Goal: Find specific page/section: Find specific page/section

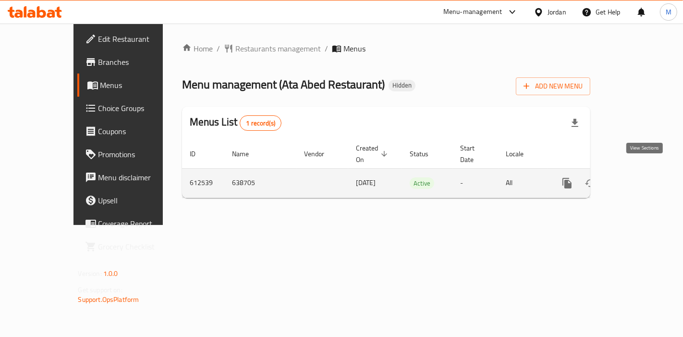
click at [643, 177] on icon "enhanced table" at bounding box center [637, 183] width 12 height 12
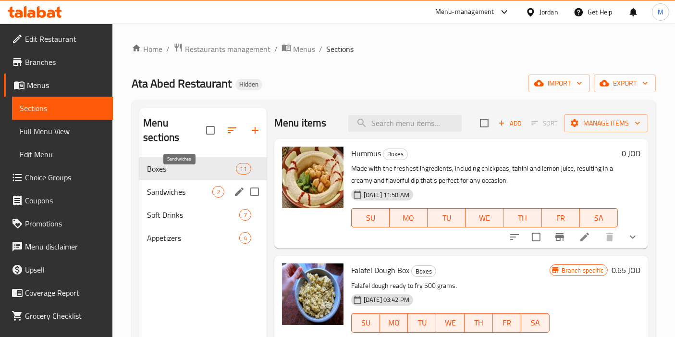
click at [172, 186] on span "Sandwiches" at bounding box center [179, 192] width 65 height 12
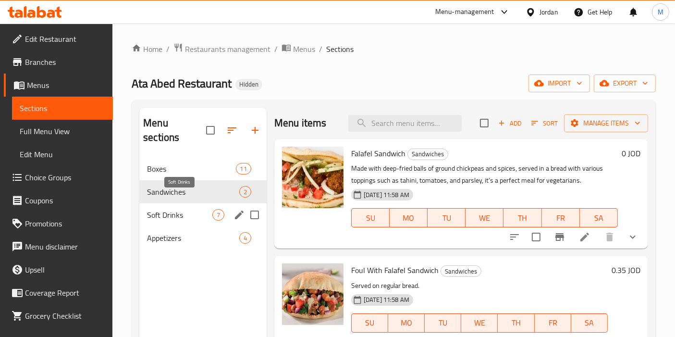
click at [165, 209] on span "Soft Drinks" at bounding box center [179, 215] width 65 height 12
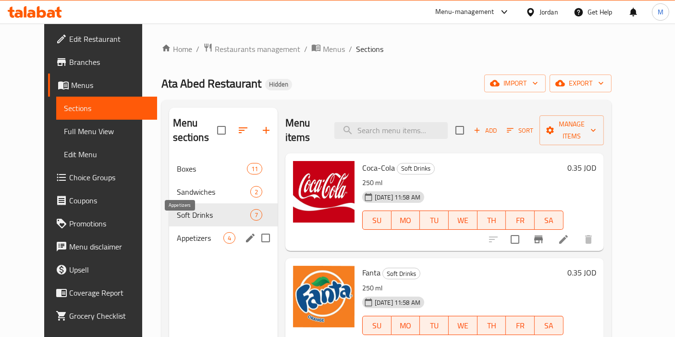
click at [177, 232] on span "Appetizers" at bounding box center [200, 238] width 47 height 12
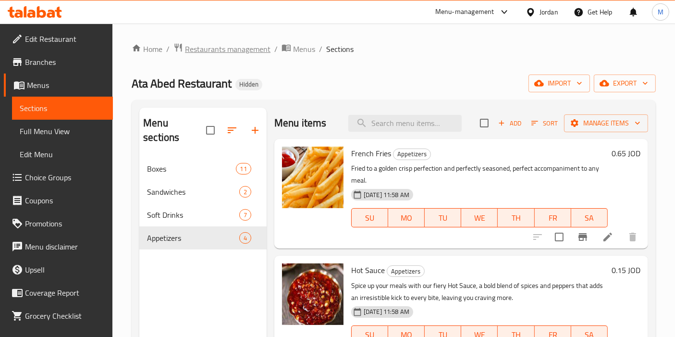
click at [223, 49] on span "Restaurants management" at bounding box center [228, 49] width 86 height 12
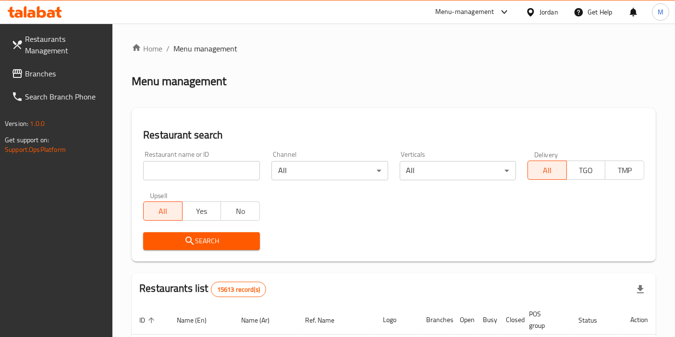
click at [195, 171] on input "search" at bounding box center [201, 170] width 117 height 19
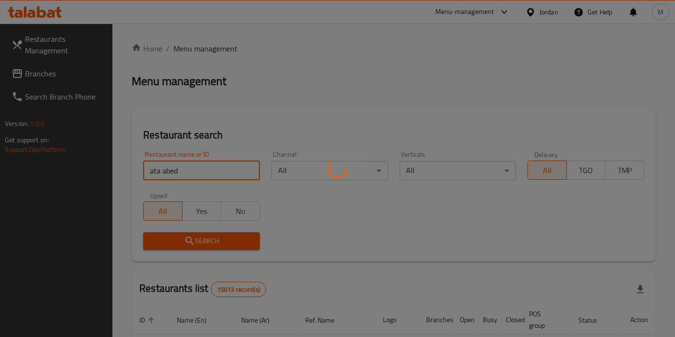
scroll to position [83, 0]
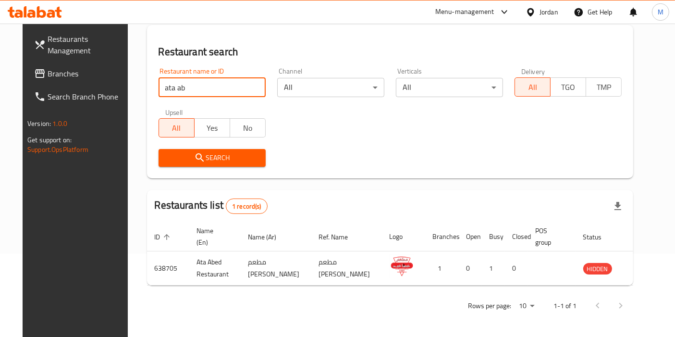
type input "ata ab"
click button "Search" at bounding box center [212, 158] width 107 height 18
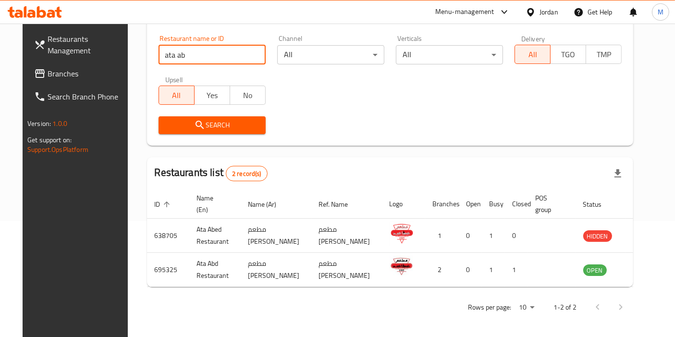
scroll to position [117, 0]
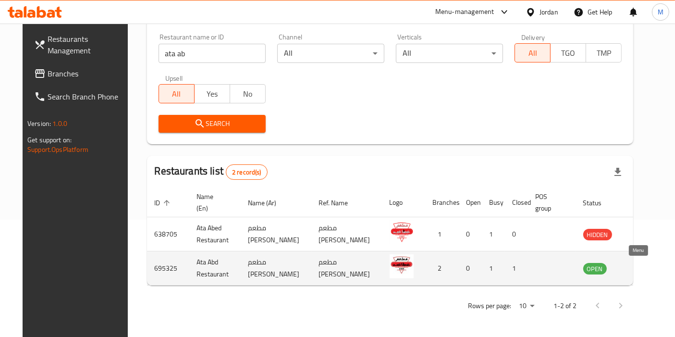
click at [640, 269] on icon "enhanced table" at bounding box center [641, 269] width 3 height 4
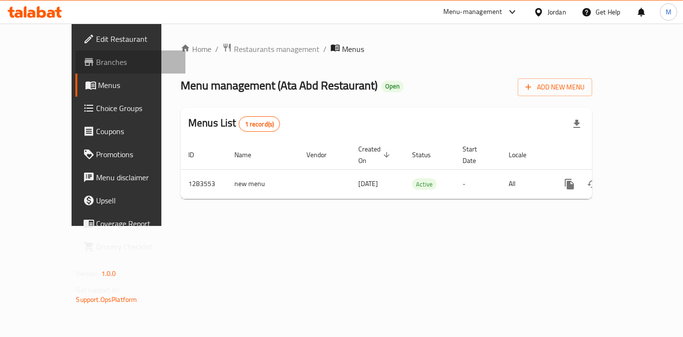
click at [97, 63] on span "Branches" at bounding box center [137, 62] width 81 height 12
